Goal: Information Seeking & Learning: Learn about a topic

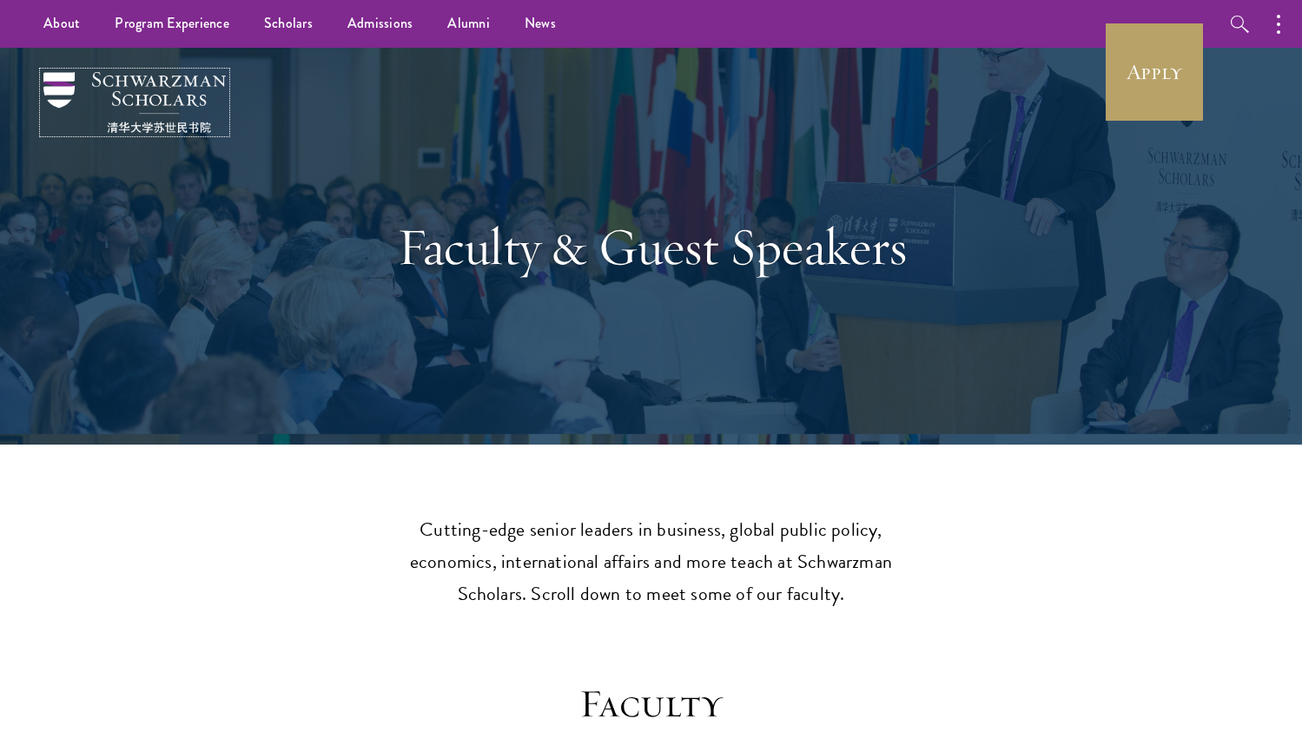
click at [188, 85] on img at bounding box center [134, 102] width 182 height 61
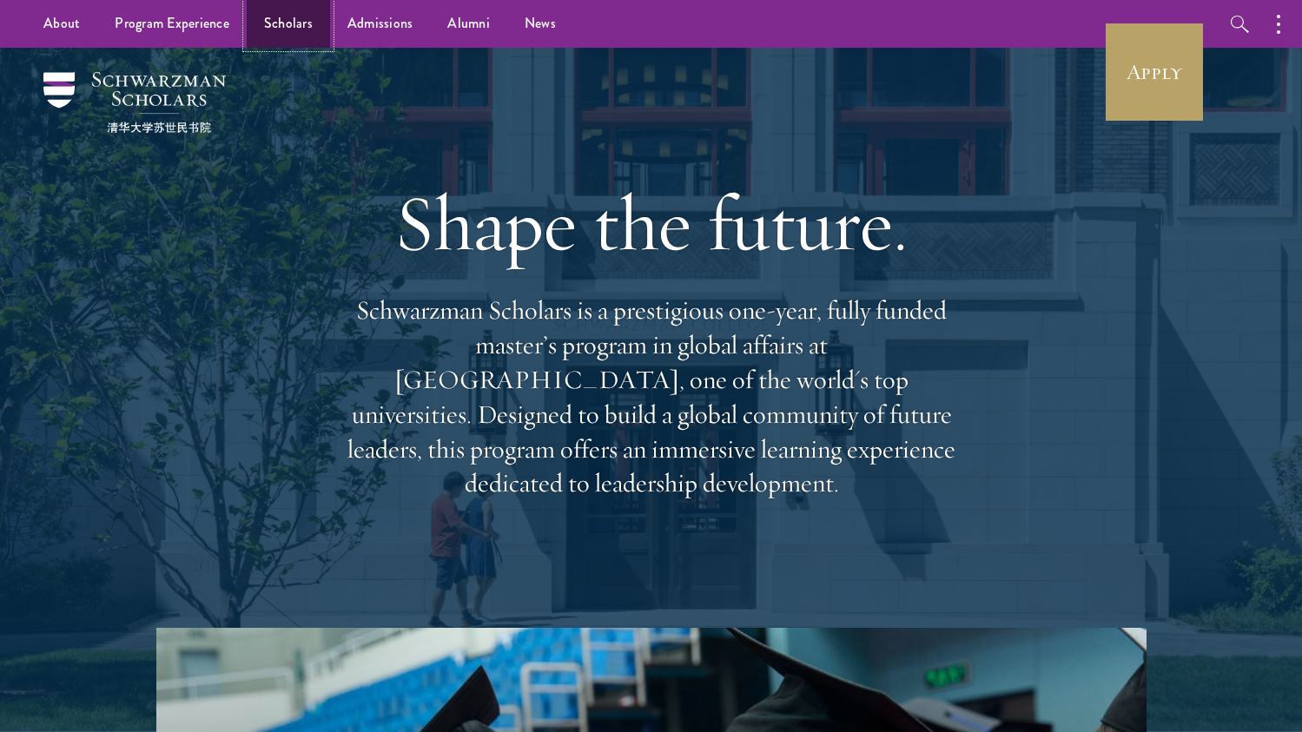
click at [288, 30] on link "Scholars" at bounding box center [288, 24] width 83 height 48
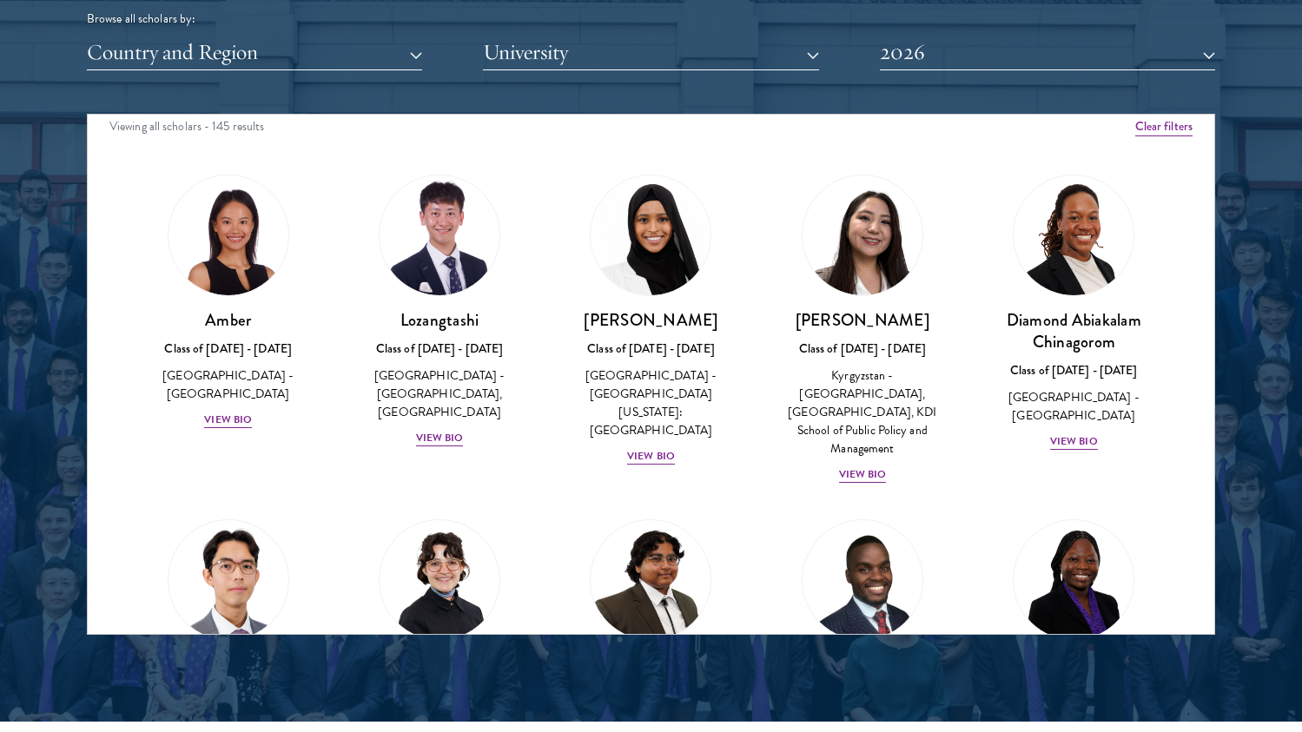
scroll to position [10, 0]
click at [449, 341] on div "Class of 2025 - 2026" at bounding box center [439, 349] width 176 height 18
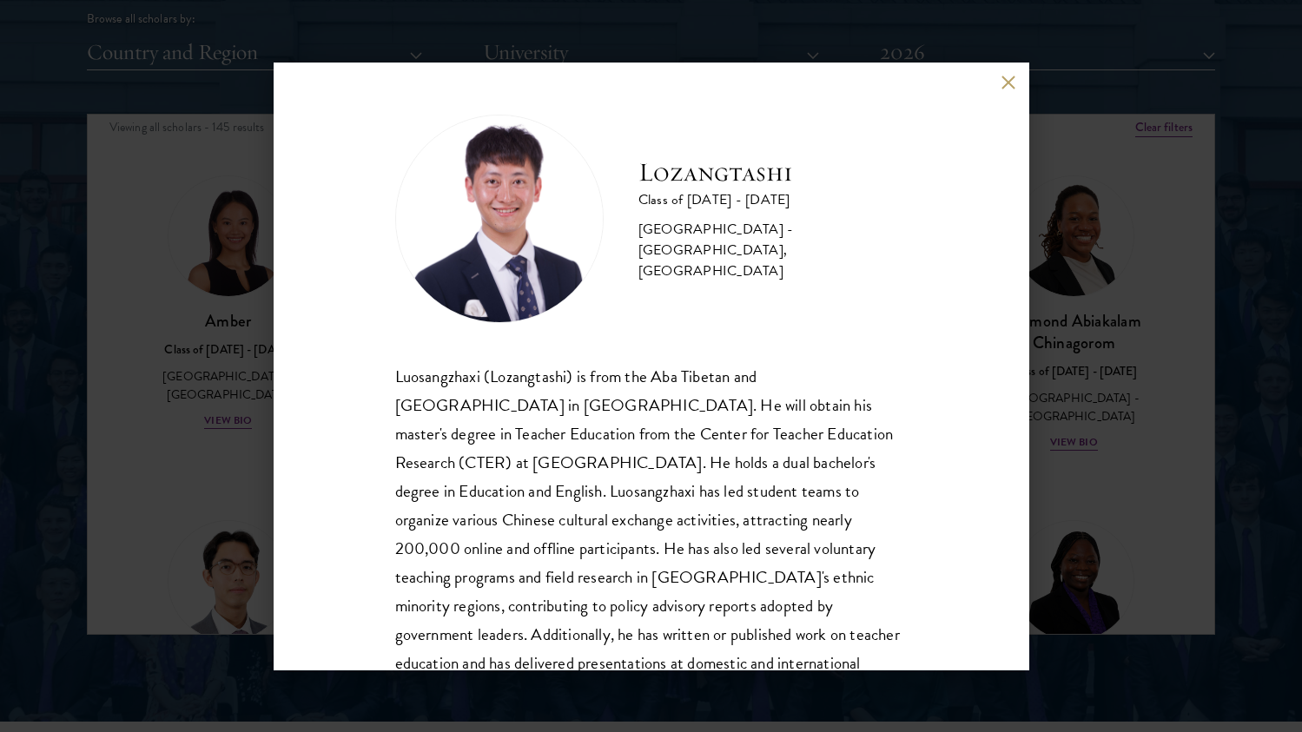
scroll to position [88, 0]
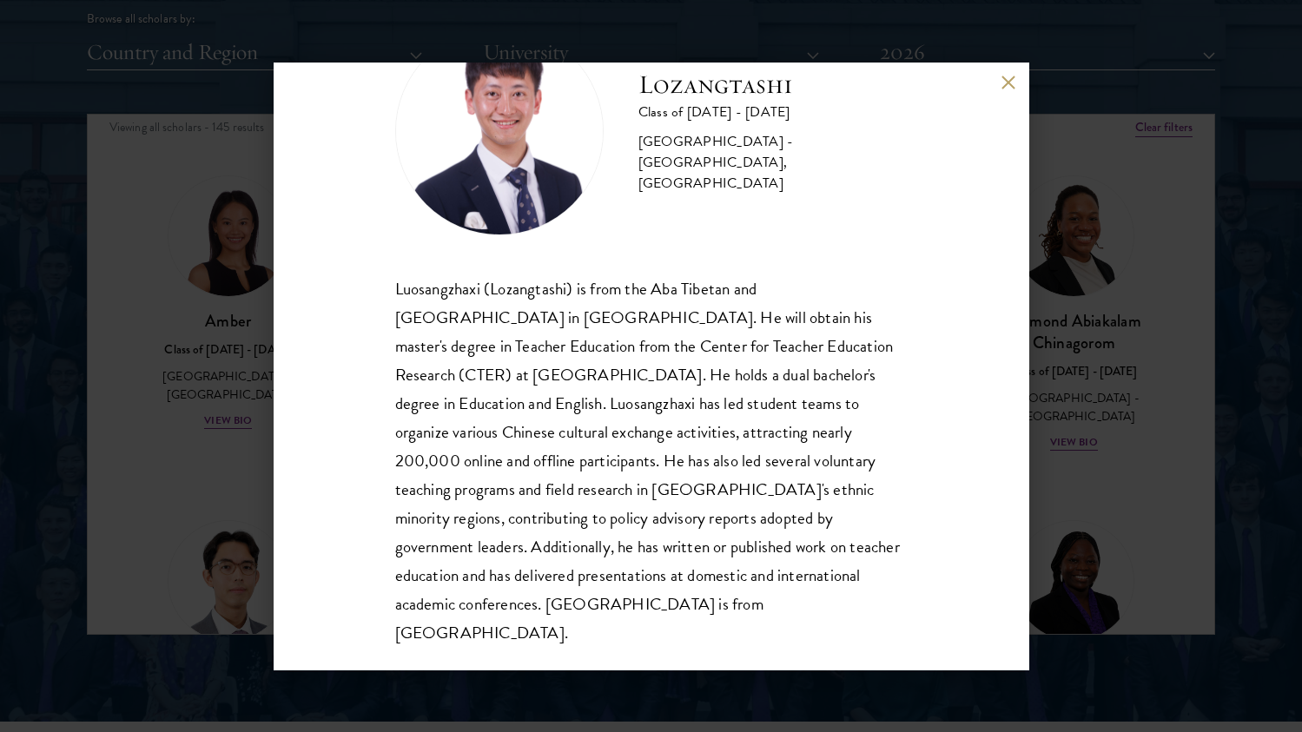
click at [1083, 193] on div "Lozangtashi Class of 2025 - 2026 China - South-Central Minzu University, Beijin…" at bounding box center [651, 366] width 1302 height 732
